Goal: Information Seeking & Learning: Learn about a topic

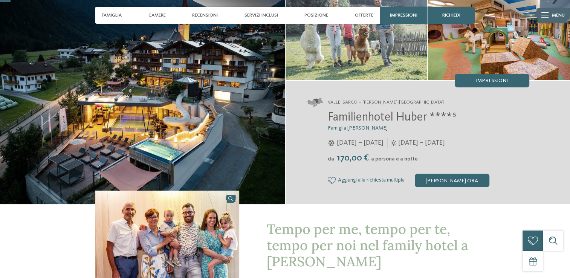
scroll to position [45, 0]
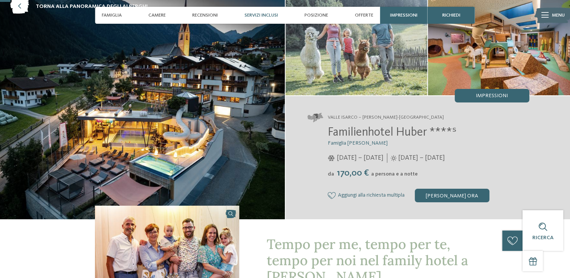
click at [261, 15] on span "Servizi inclusi" at bounding box center [262, 15] width 34 height 6
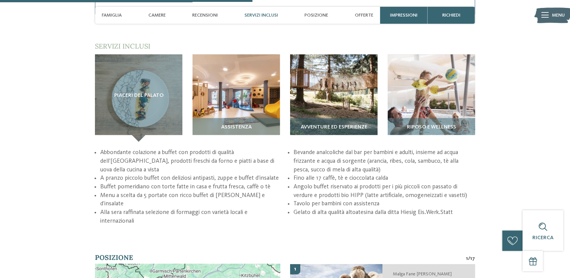
scroll to position [1079, 0]
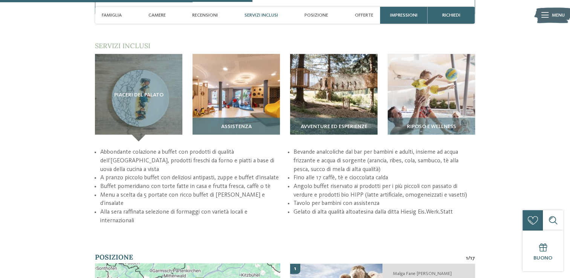
click at [255, 97] on img at bounding box center [236, 97] width 87 height 87
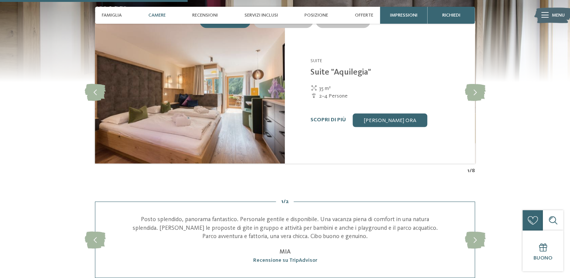
scroll to position [807, 0]
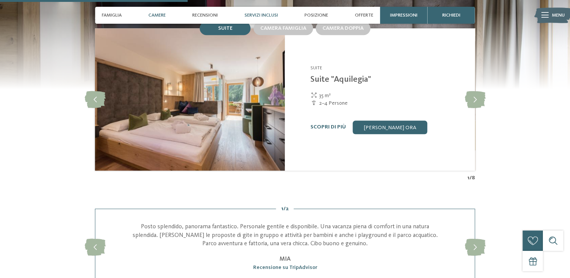
click at [269, 14] on span "Servizi inclusi" at bounding box center [262, 15] width 34 height 6
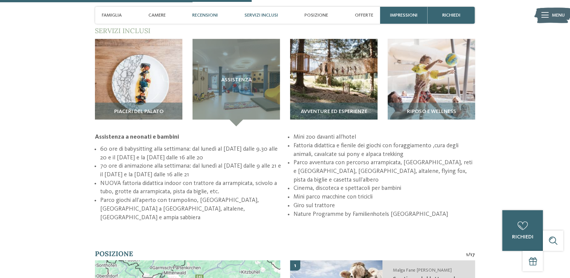
scroll to position [1079, 0]
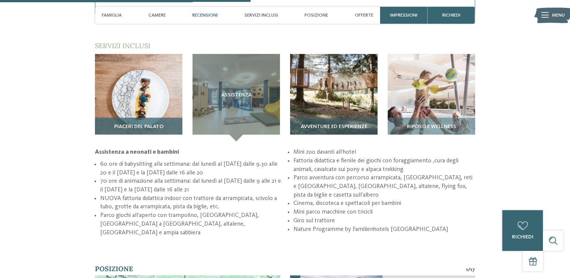
click at [164, 94] on img at bounding box center [138, 97] width 87 height 87
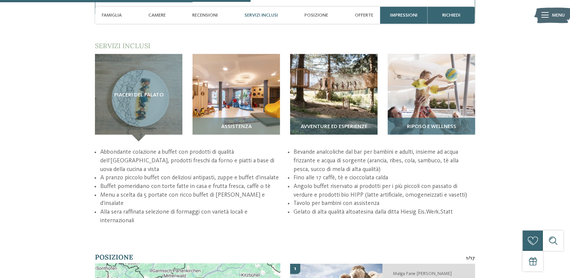
click at [410, 116] on img at bounding box center [431, 97] width 87 height 87
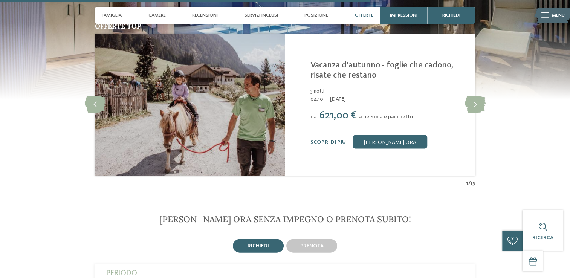
scroll to position [1561, 0]
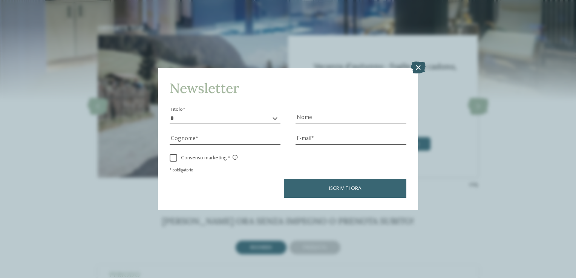
click at [419, 69] on icon at bounding box center [418, 68] width 15 height 12
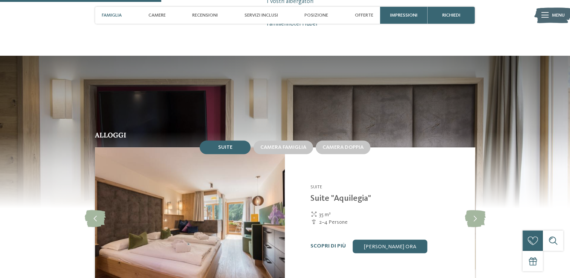
scroll to position [687, 0]
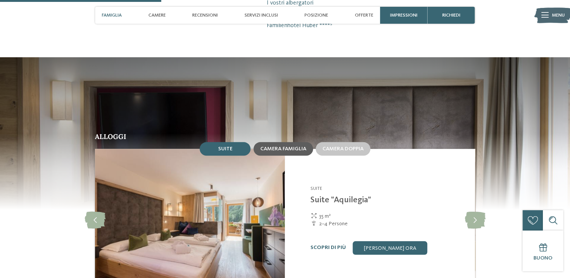
click at [297, 147] on span "Camera famiglia" at bounding box center [284, 148] width 46 height 5
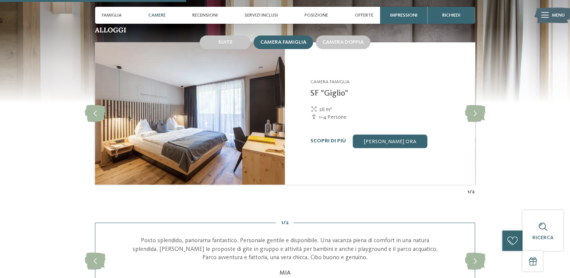
scroll to position [792, 0]
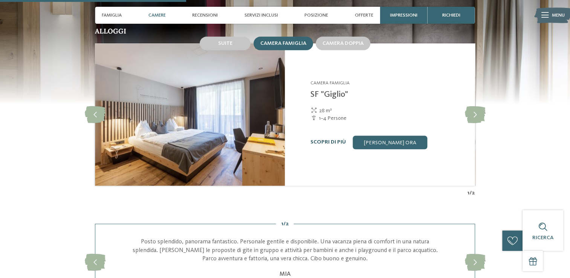
click at [329, 140] on link "Scopri di più" at bounding box center [328, 142] width 35 height 5
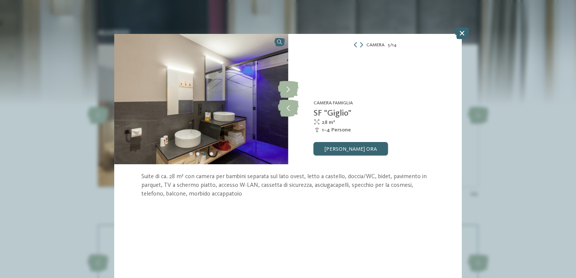
click at [190, 154] on div "Carousel Page 1" at bounding box center [190, 153] width 3 height 3
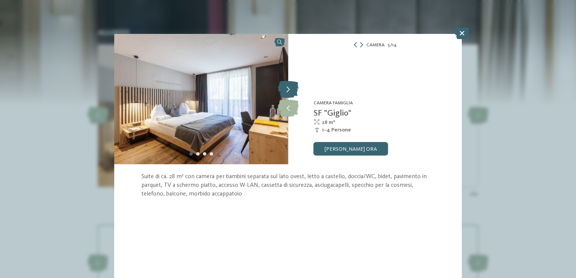
click at [290, 87] on icon at bounding box center [288, 89] width 21 height 17
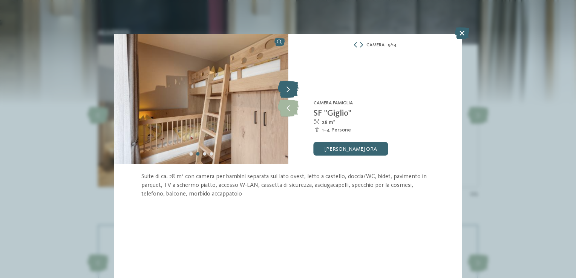
click at [290, 87] on icon at bounding box center [288, 89] width 21 height 17
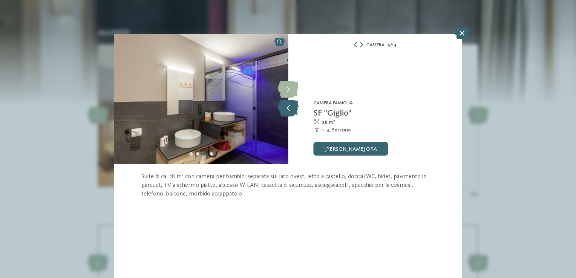
click at [291, 106] on icon at bounding box center [288, 108] width 21 height 17
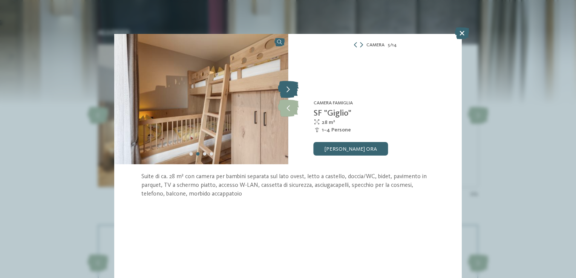
click at [291, 86] on icon at bounding box center [288, 89] width 21 height 17
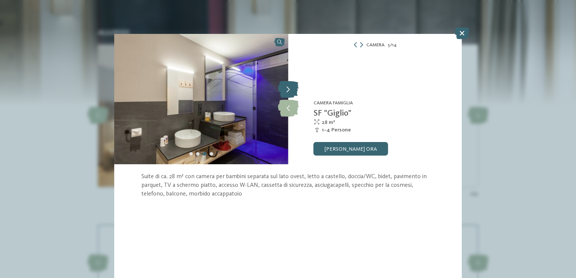
click at [291, 86] on icon at bounding box center [288, 89] width 21 height 17
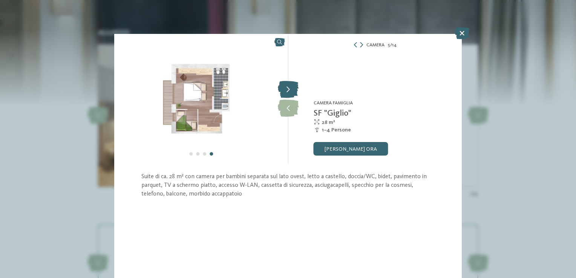
click at [291, 86] on icon at bounding box center [288, 89] width 21 height 17
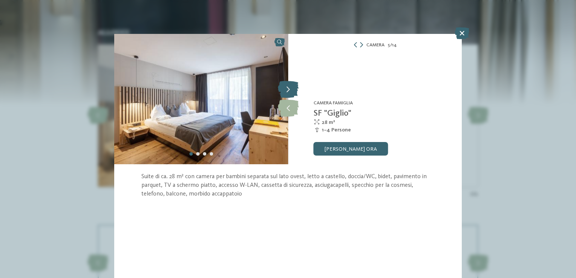
click at [291, 86] on icon at bounding box center [288, 89] width 21 height 17
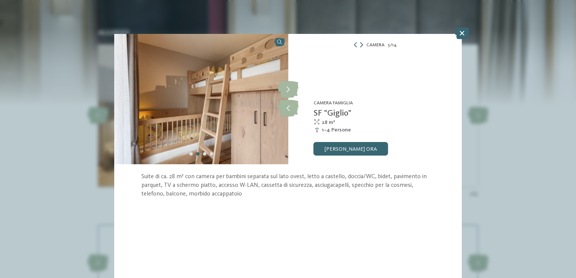
click at [360, 44] on icon at bounding box center [361, 44] width 3 height 5
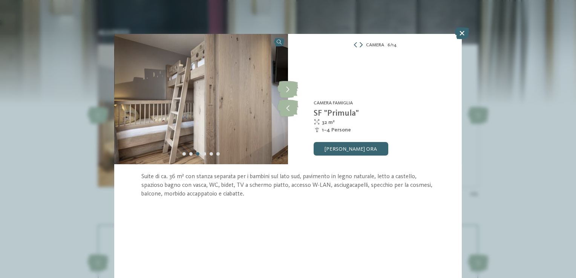
click at [360, 44] on icon at bounding box center [361, 44] width 3 height 5
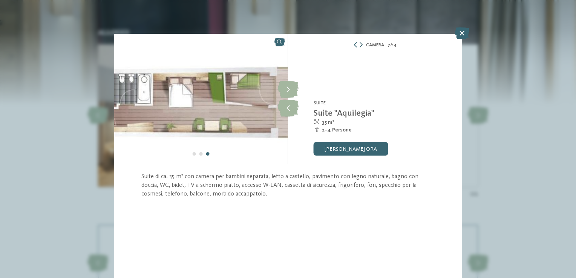
click at [360, 44] on icon at bounding box center [361, 44] width 3 height 5
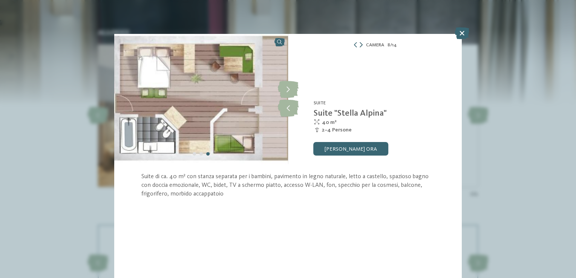
click at [360, 44] on icon at bounding box center [361, 44] width 3 height 5
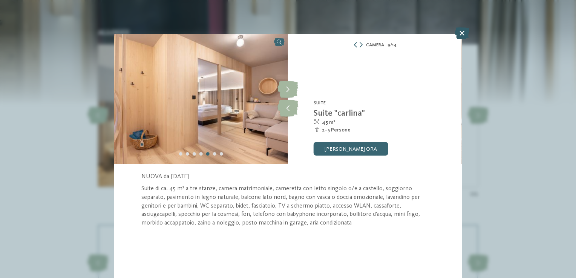
click at [457, 35] on icon at bounding box center [462, 33] width 15 height 12
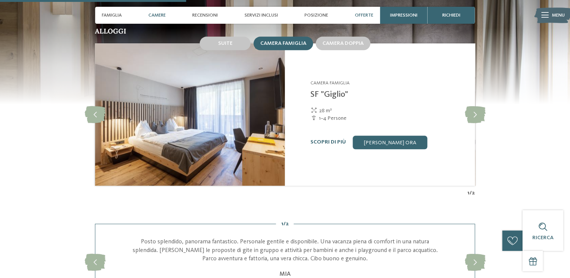
click at [367, 18] on span "Offerte" at bounding box center [364, 15] width 18 height 6
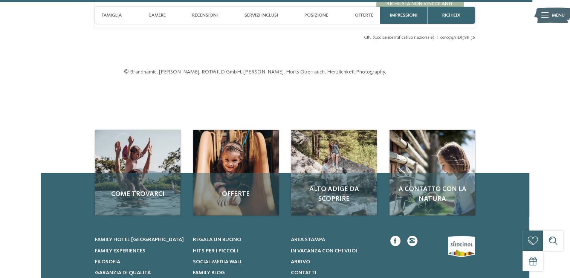
scroll to position [2267, 0]
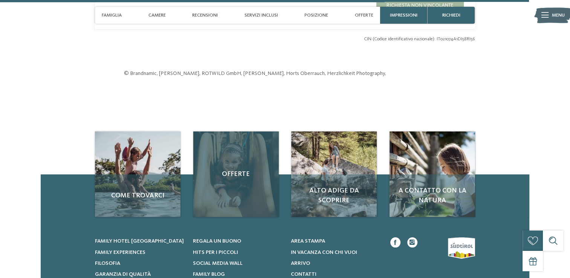
click at [258, 182] on div "Offerte" at bounding box center [236, 175] width 86 height 86
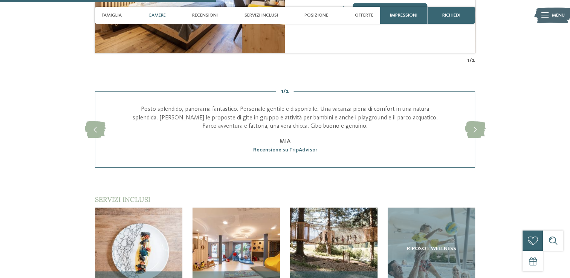
scroll to position [925, 0]
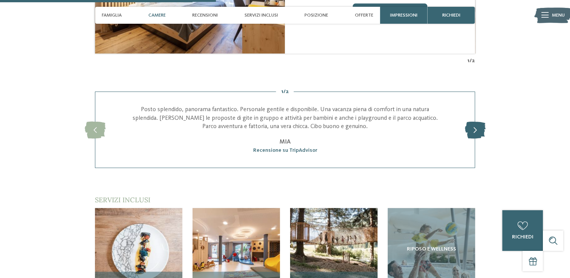
click at [481, 129] on icon at bounding box center [475, 129] width 21 height 17
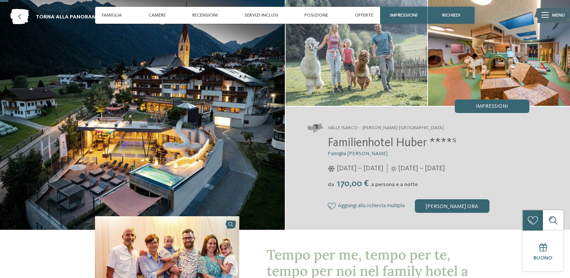
scroll to position [0, 0]
